Goal: Task Accomplishment & Management: Complete application form

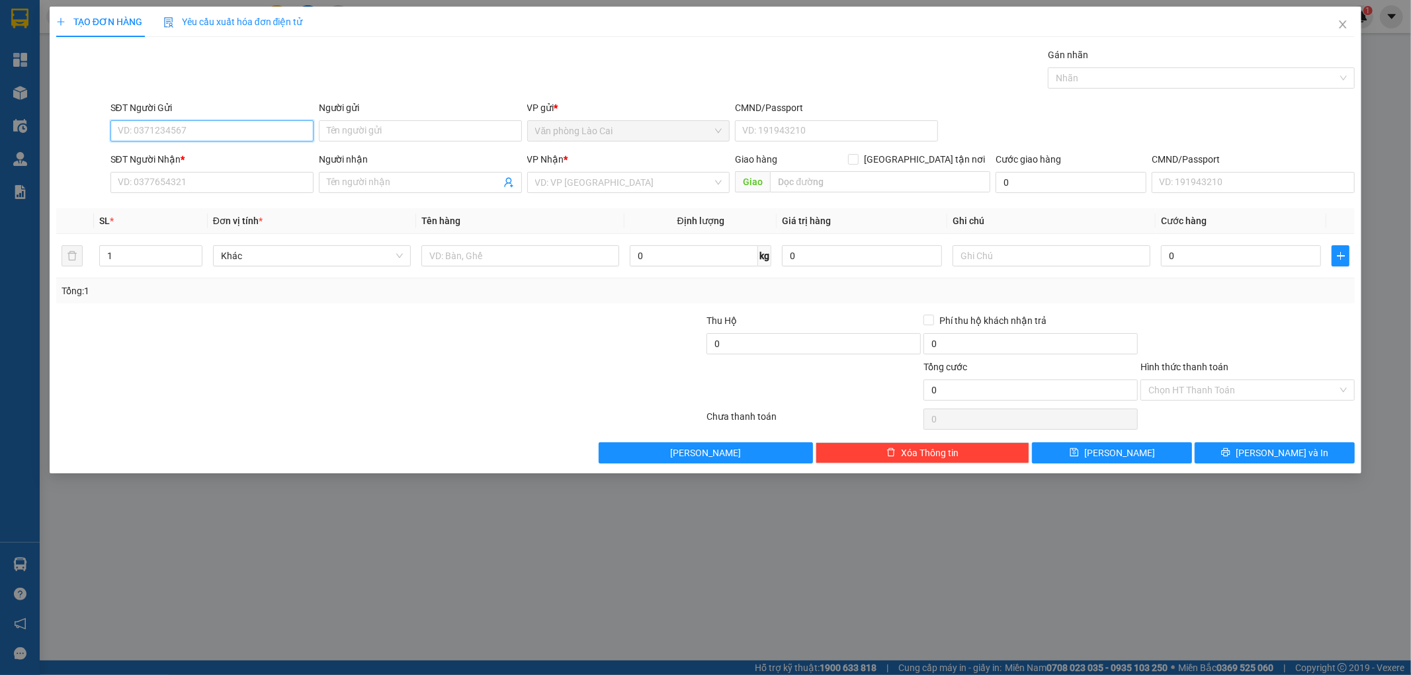
paste input "0345670295"
click at [189, 131] on input "0345670295" at bounding box center [211, 130] width 203 height 21
type input "0345670295"
paste input "0345670295"
type input "0345670295"
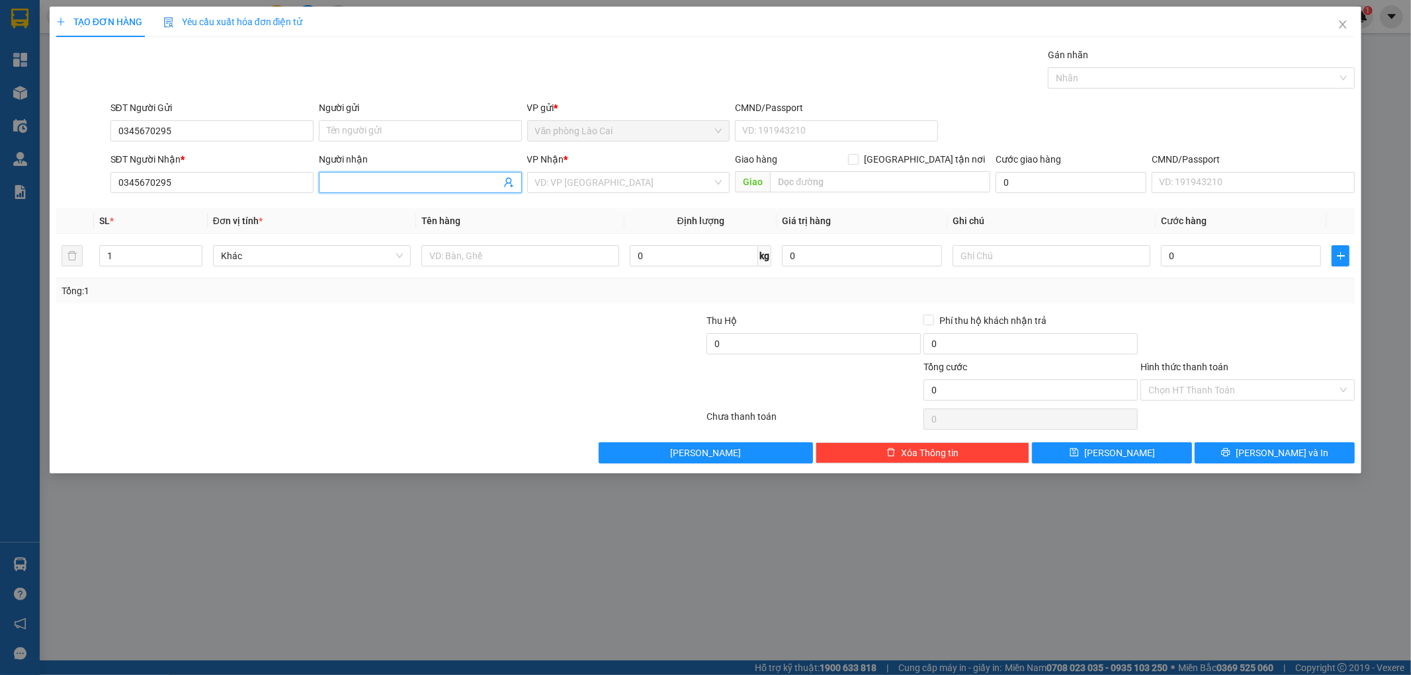
click at [398, 187] on input "Người nhận" at bounding box center [414, 182] width 174 height 15
click at [217, 188] on input "0345670295" at bounding box center [211, 182] width 203 height 21
click at [120, 180] on input "0345670295" at bounding box center [211, 182] width 203 height 21
click at [433, 185] on input "Người nhận" at bounding box center [414, 182] width 174 height 15
click at [419, 173] on span at bounding box center [420, 182] width 203 height 21
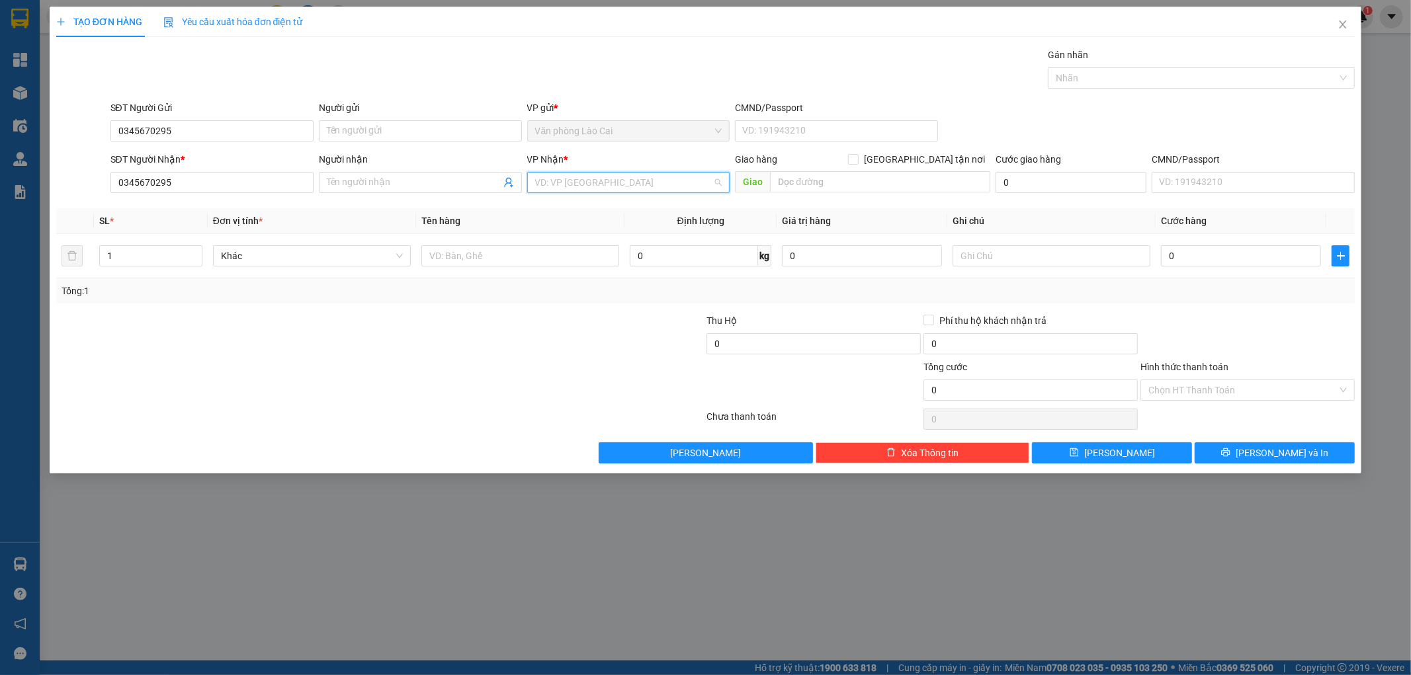
click at [578, 187] on input "search" at bounding box center [624, 183] width 178 height 20
click at [561, 209] on div "Văn phòng Vinh" at bounding box center [628, 209] width 187 height 15
